Goal: Find specific page/section: Find specific page/section

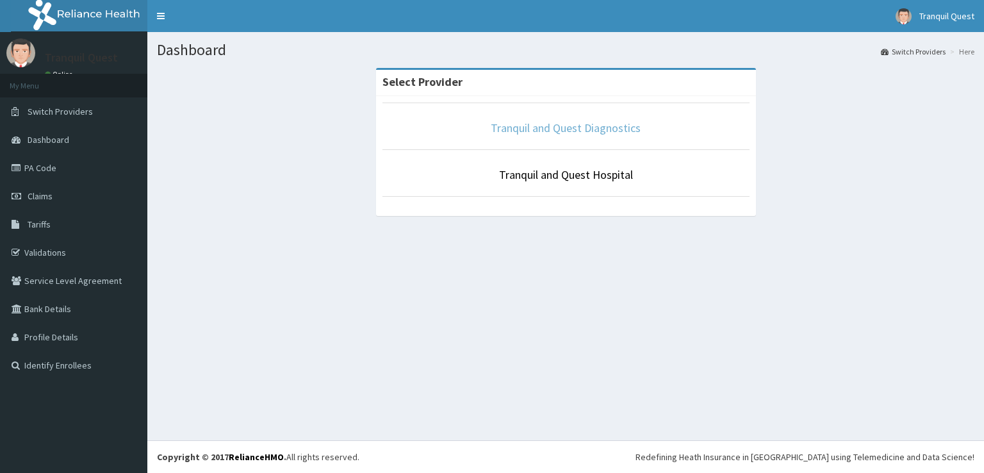
click at [546, 126] on link "Tranquil and Quest Diagnostics" at bounding box center [565, 127] width 150 height 15
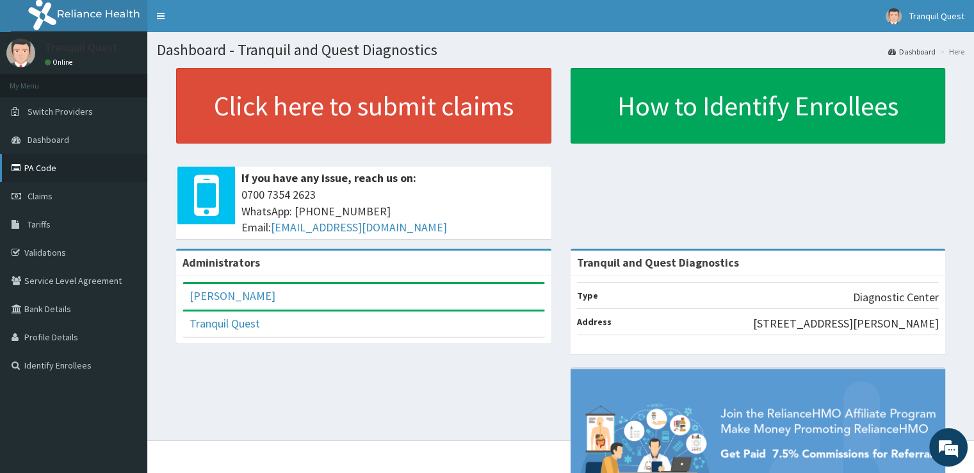
click at [53, 168] on link "PA Code" at bounding box center [73, 168] width 147 height 28
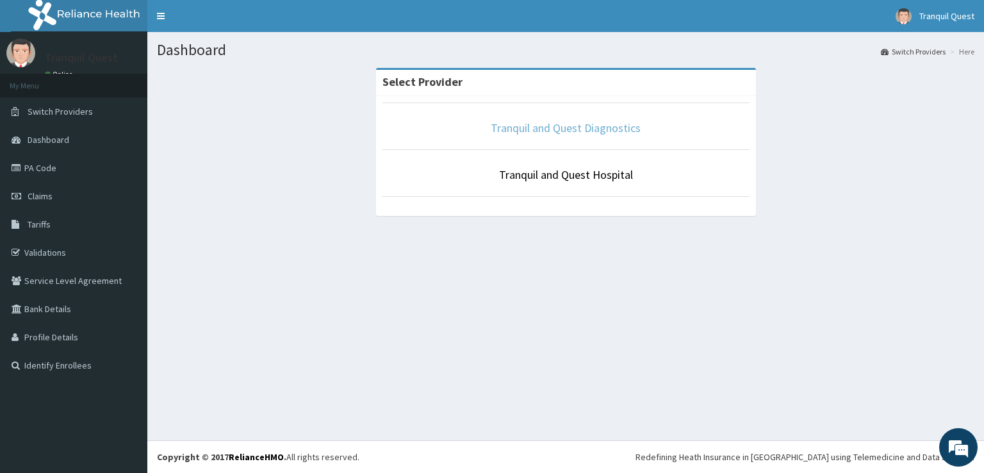
click at [530, 134] on link "Tranquil and Quest Diagnostics" at bounding box center [565, 127] width 150 height 15
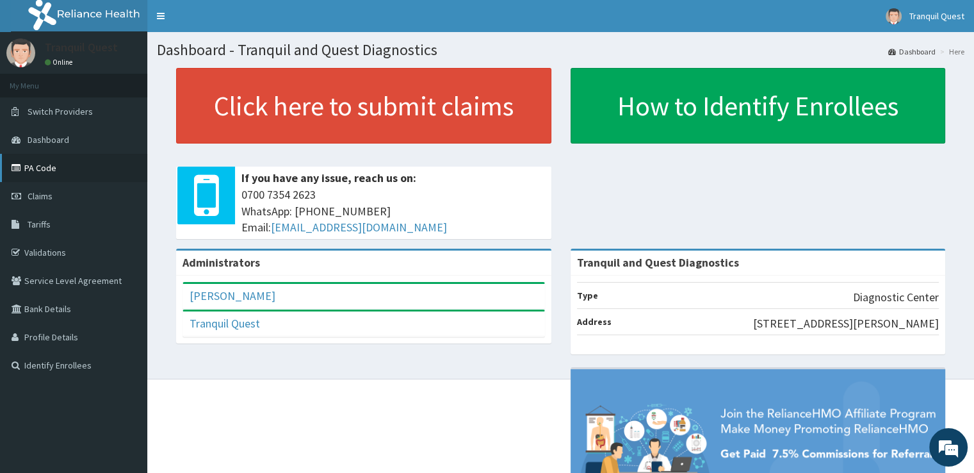
click at [54, 171] on link "PA Code" at bounding box center [73, 168] width 147 height 28
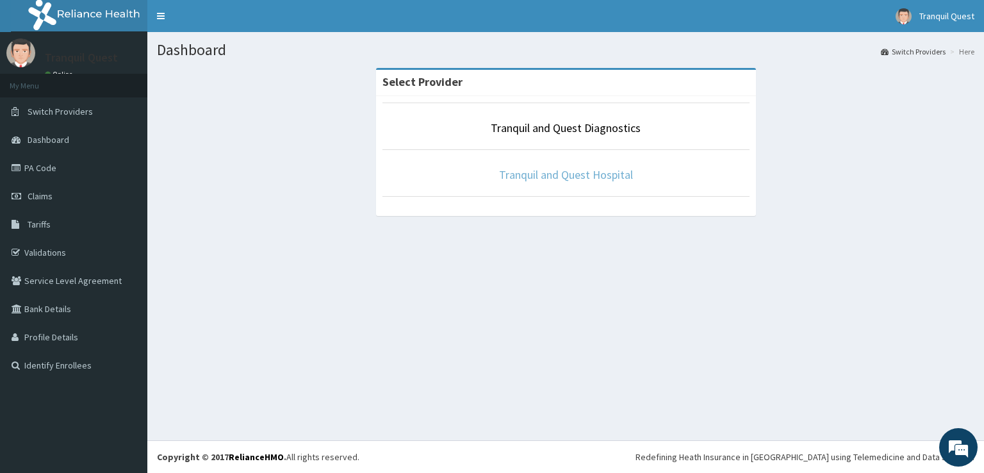
click at [553, 177] on link "Tranquil and Quest Hospital" at bounding box center [566, 174] width 134 height 15
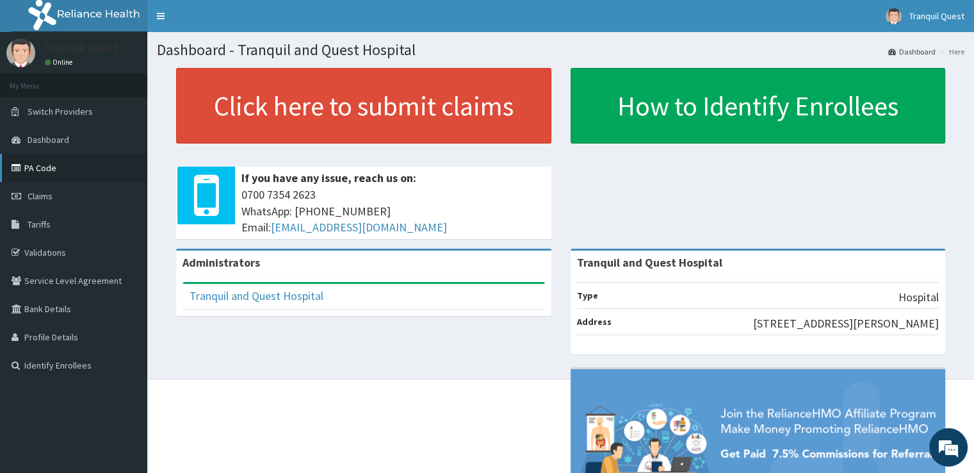
click at [42, 170] on link "PA Code" at bounding box center [73, 168] width 147 height 28
